Goal: Transaction & Acquisition: Subscribe to service/newsletter

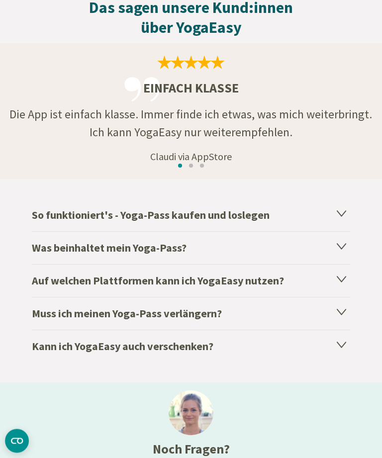
scroll to position [1600, 0]
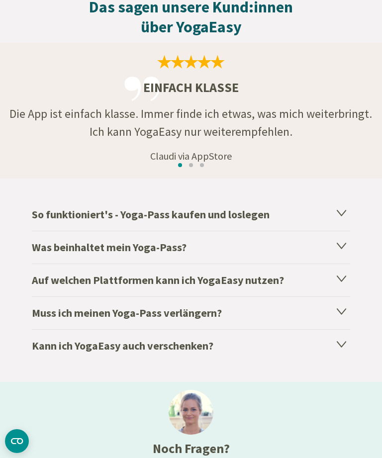
click at [334, 208] on h4 "So funktioniert's - Yoga-Pass kaufen und loslegen" at bounding box center [191, 215] width 318 height 32
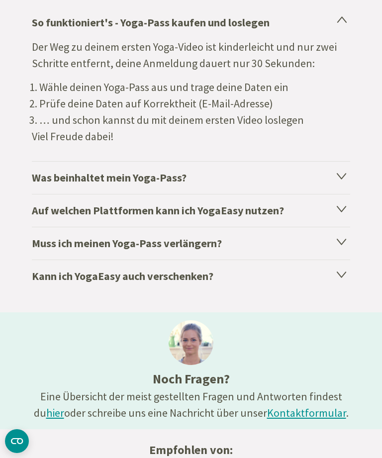
scroll to position [1794, 0]
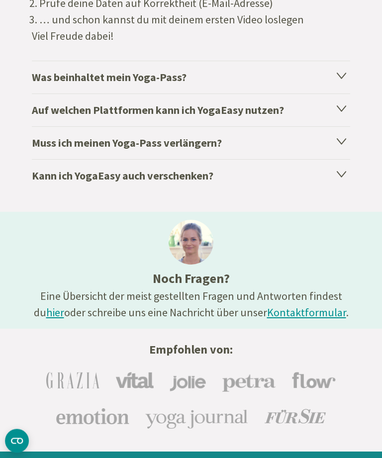
click at [336, 75] on h4 "Was beinhaltet mein Yoga-Pass?" at bounding box center [191, 77] width 318 height 33
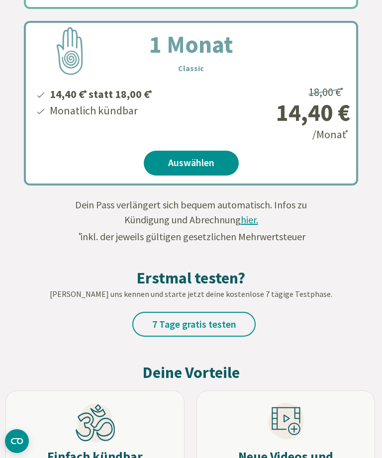
scroll to position [625, 0]
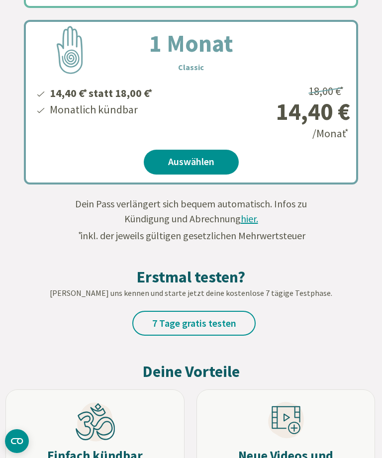
click at [224, 324] on link "7 Tage gratis testen" at bounding box center [193, 323] width 123 height 25
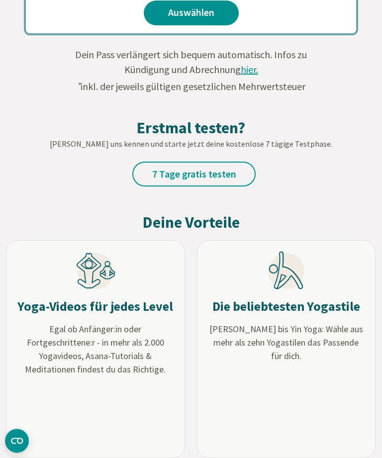
scroll to position [774, 0]
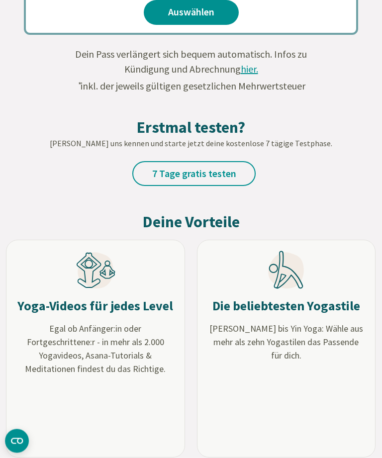
click at [213, 174] on link "7 Tage gratis testen" at bounding box center [193, 174] width 123 height 25
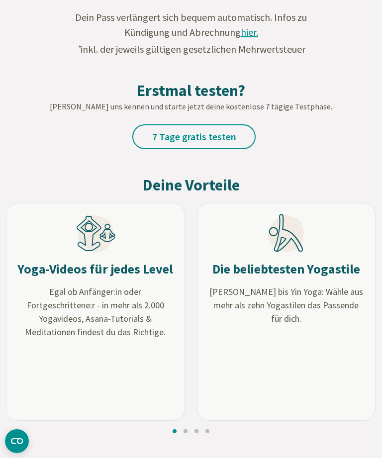
scroll to position [821, 0]
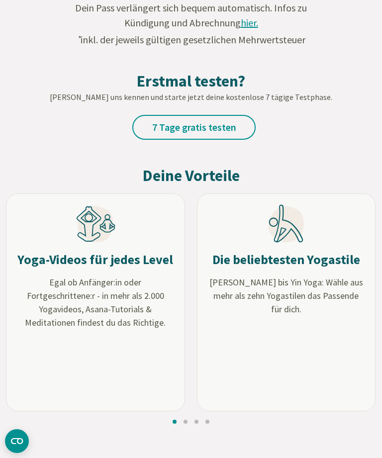
click at [204, 135] on link "7 Tage gratis testen" at bounding box center [193, 127] width 123 height 25
